Goal: Task Accomplishment & Management: Use online tool/utility

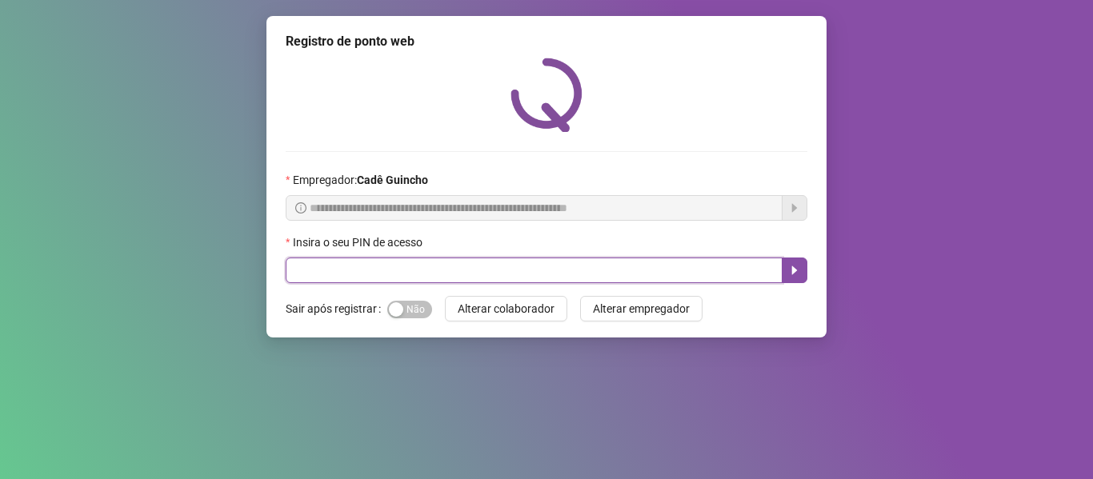
click at [613, 259] on input "text" at bounding box center [534, 271] width 497 height 26
type input "*****"
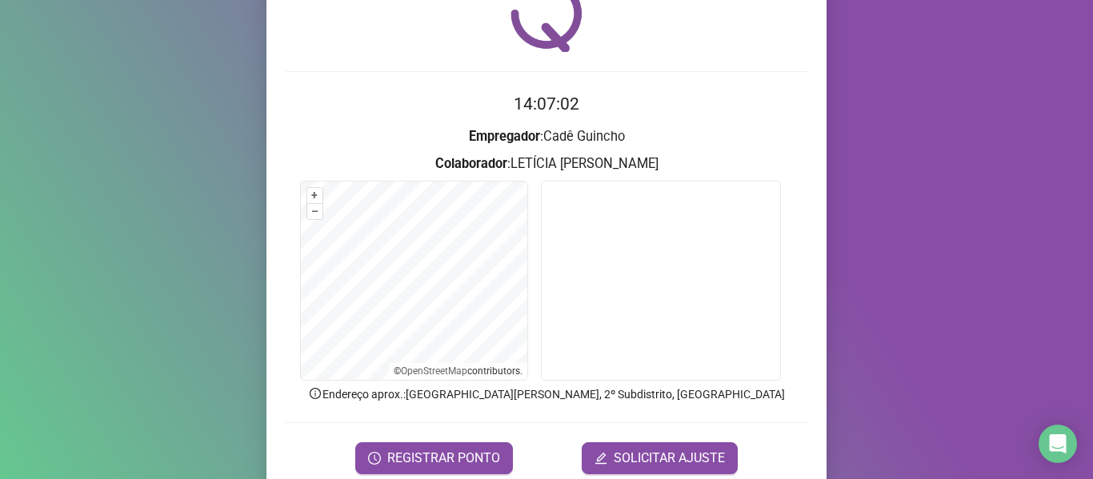
scroll to position [146, 0]
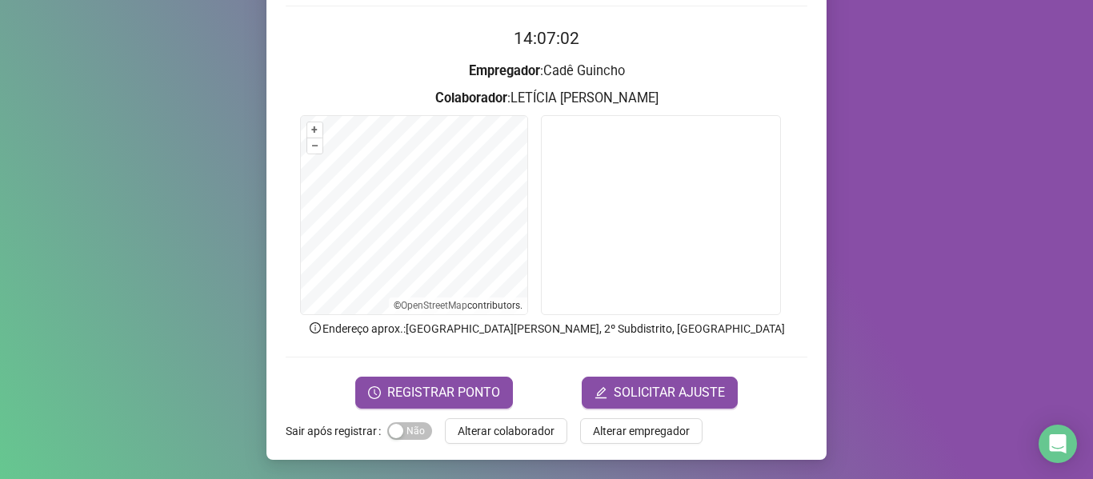
click at [480, 360] on form "14:07:02 Empregador : [PERSON_NAME] : LETÍCIA [PERSON_NAME] + – ⇧ › © OpenStree…" at bounding box center [547, 217] width 522 height 383
click at [475, 380] on button "REGISTRAR PONTO" at bounding box center [434, 393] width 158 height 32
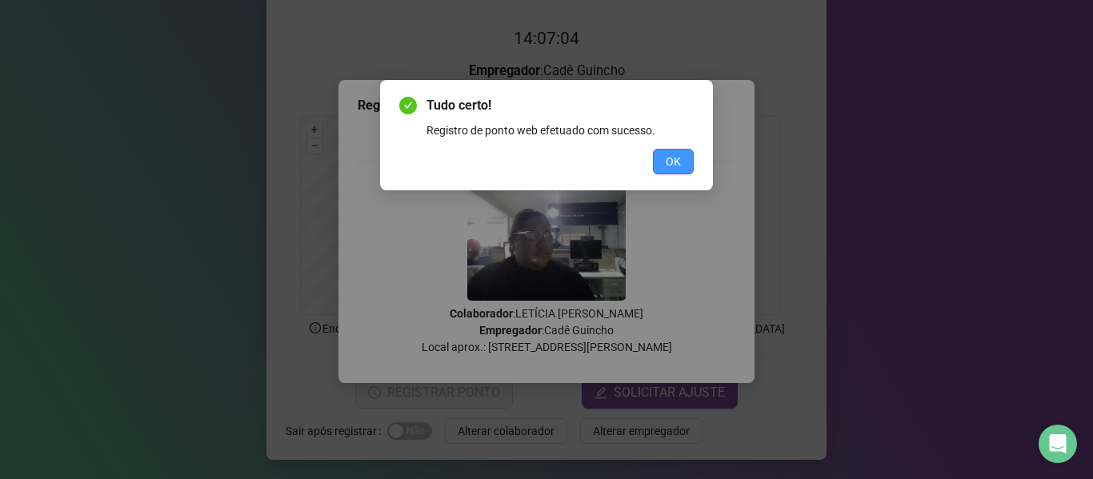
click at [684, 159] on button "OK" at bounding box center [673, 162] width 41 height 26
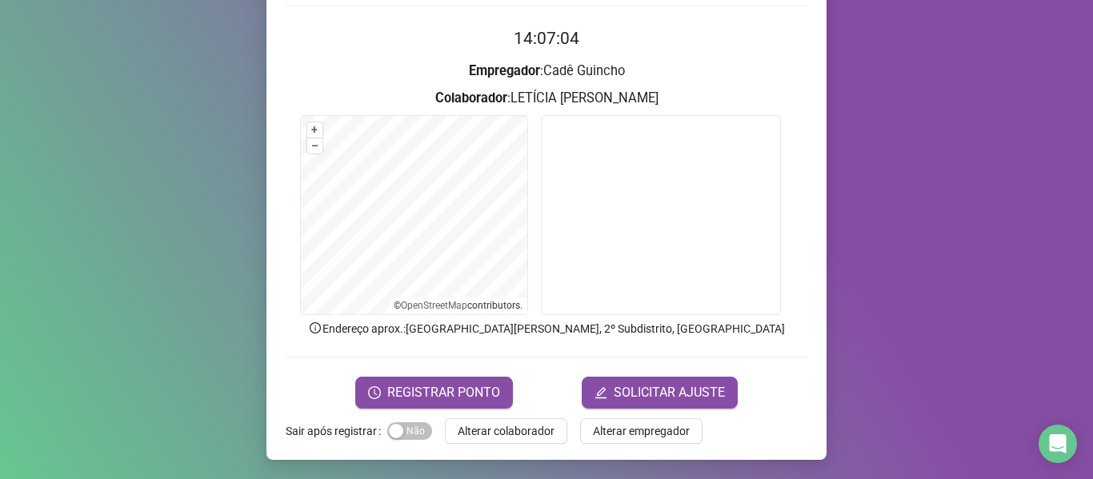
click at [382, 409] on div "Registro de ponto web 14:07:04 Empregador : Cadê Guincho Colaborador : LETÍCIA …" at bounding box center [547, 165] width 560 height 590
click at [387, 402] on span "REGISTRAR PONTO" at bounding box center [443, 392] width 113 height 19
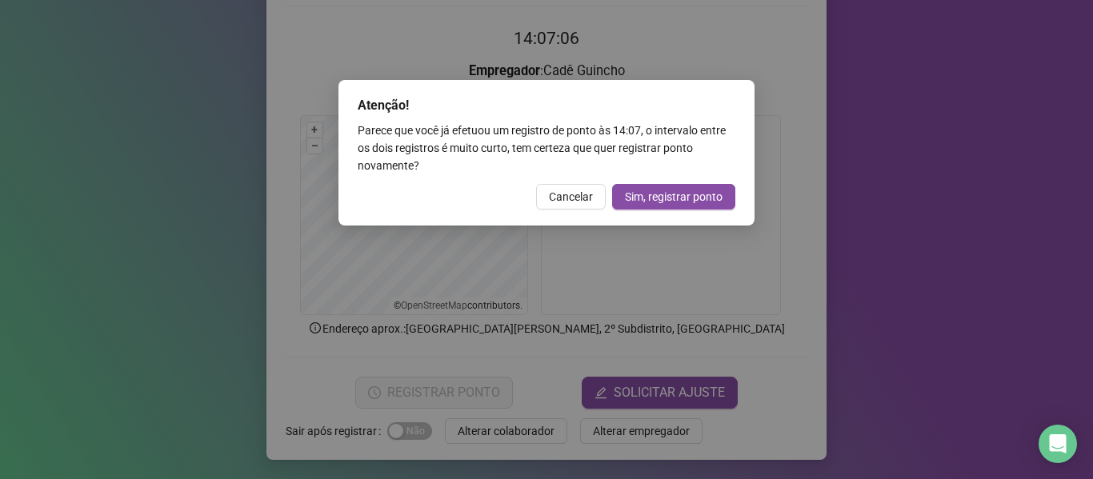
click at [572, 182] on div "Atenção! Parece que você já efetuou um registro de ponto às 14:07 , o intervalo…" at bounding box center [547, 153] width 416 height 146
click at [570, 202] on span "Cancelar" at bounding box center [571, 197] width 44 height 18
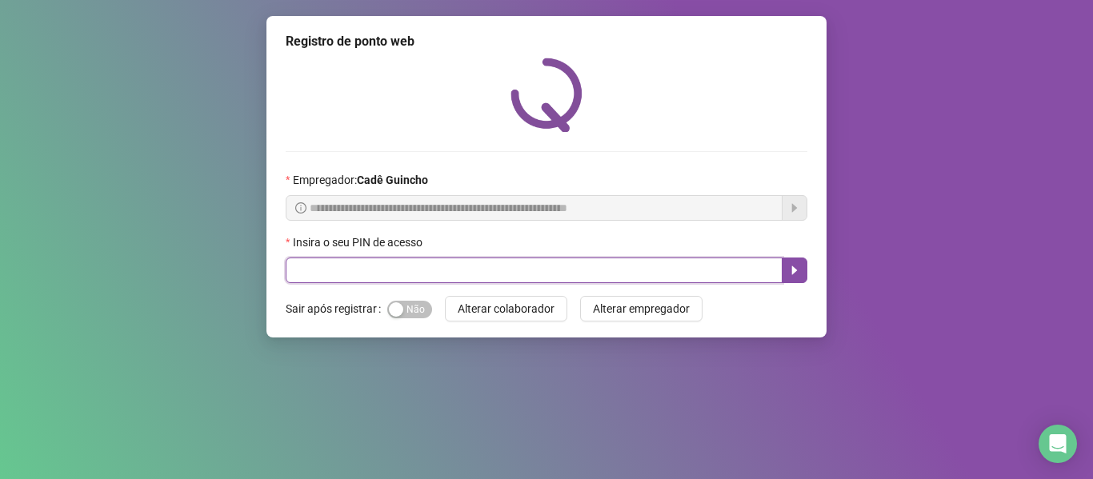
click at [601, 279] on input "text" at bounding box center [534, 271] width 497 height 26
type input "*"
type input "*****"
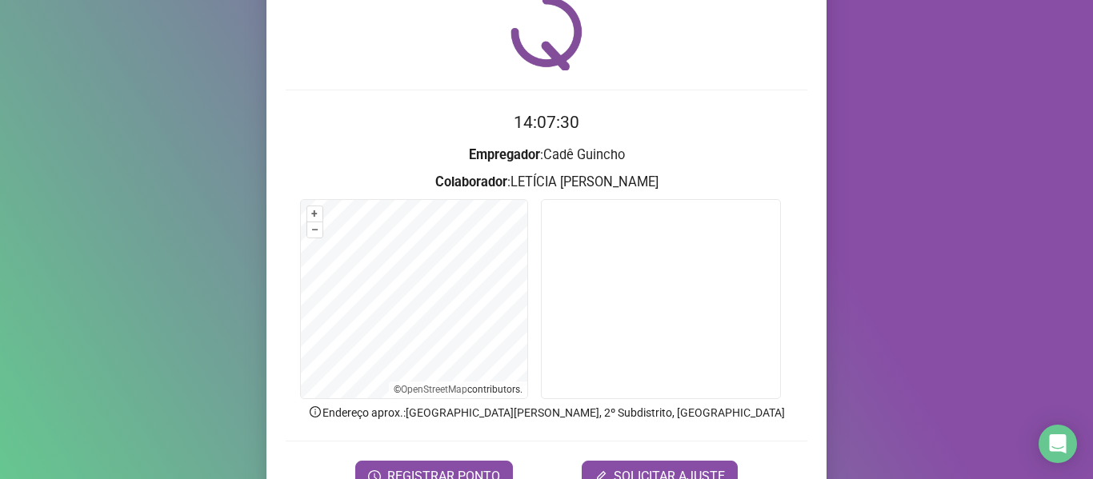
scroll to position [146, 0]
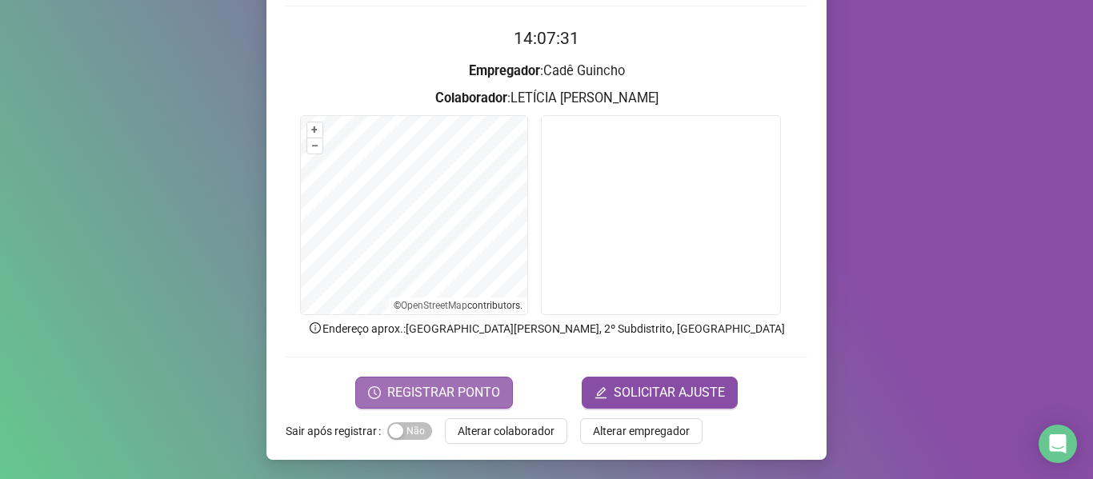
click at [391, 402] on span "REGISTRAR PONTO" at bounding box center [443, 392] width 113 height 19
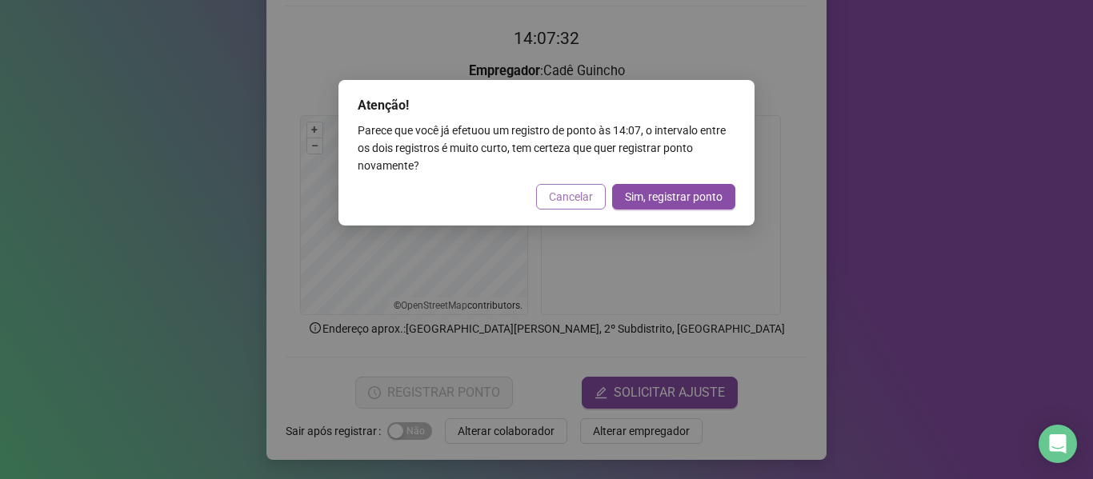
click at [571, 196] on span "Cancelar" at bounding box center [571, 197] width 44 height 18
